Goal: Task Accomplishment & Management: Manage account settings

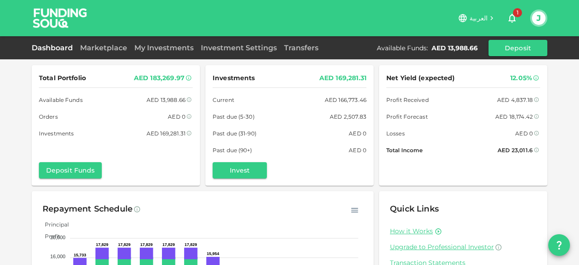
click at [50, 46] on link "Dashboard" at bounding box center [54, 47] width 45 height 9
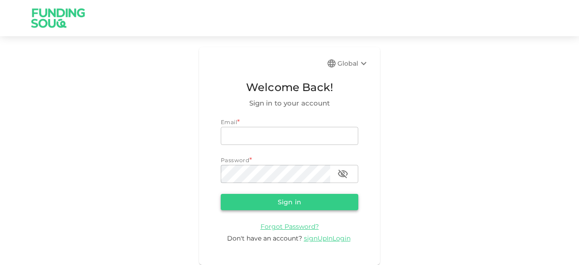
type input "junaid.mohioddin@gmail.com"
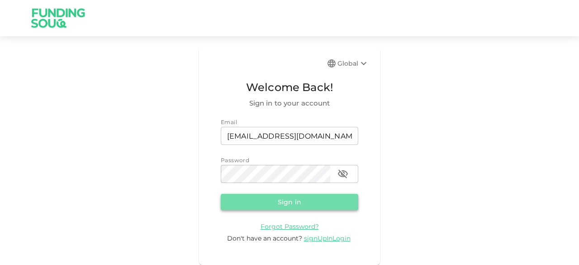
click at [243, 198] on button "Sign in" at bounding box center [290, 202] width 138 height 16
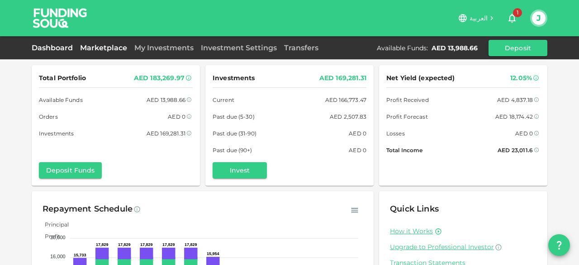
click at [112, 49] on link "Marketplace" at bounding box center [103, 47] width 54 height 9
